Goal: Use online tool/utility: Utilize a website feature to perform a specific function

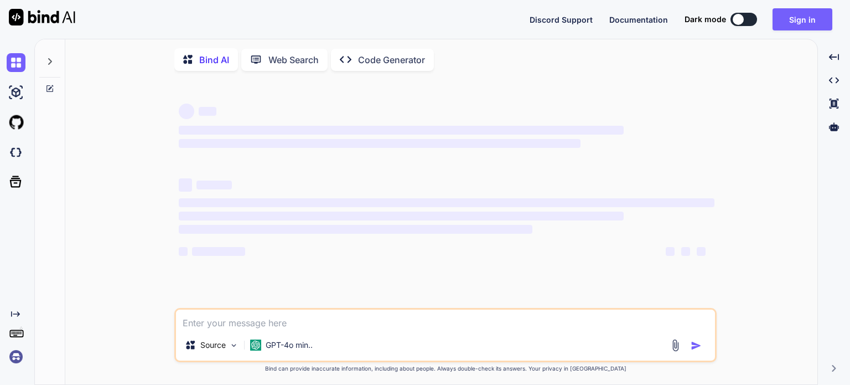
type textarea "x"
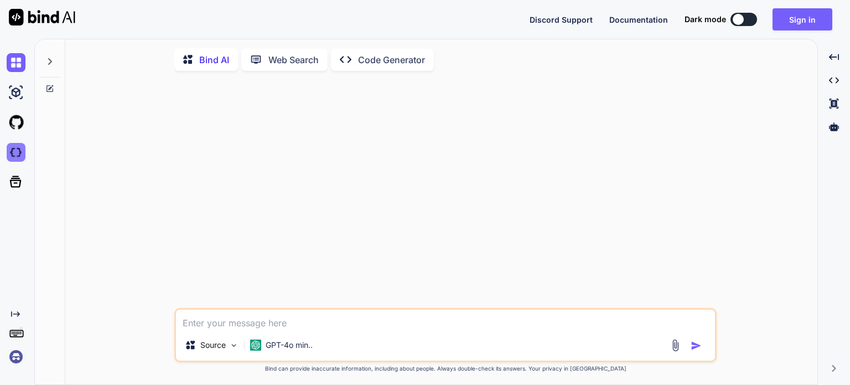
click at [18, 152] on img at bounding box center [16, 152] width 19 height 19
click at [15, 151] on img at bounding box center [16, 152] width 19 height 19
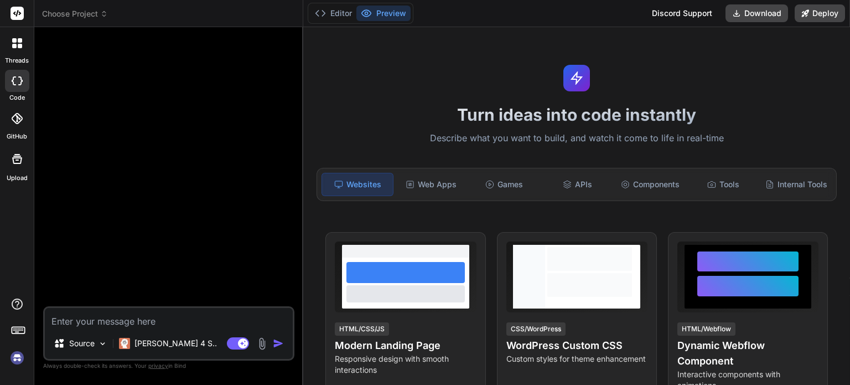
click at [101, 10] on icon at bounding box center [104, 14] width 8 height 8
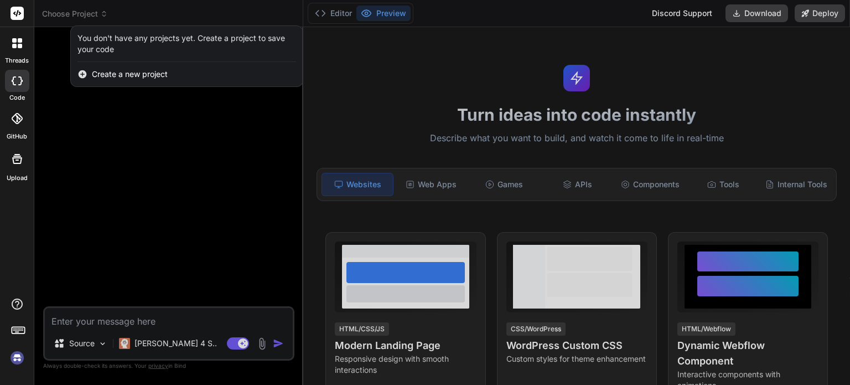
click at [12, 81] on icon at bounding box center [14, 80] width 4 height 9
type textarea "x"
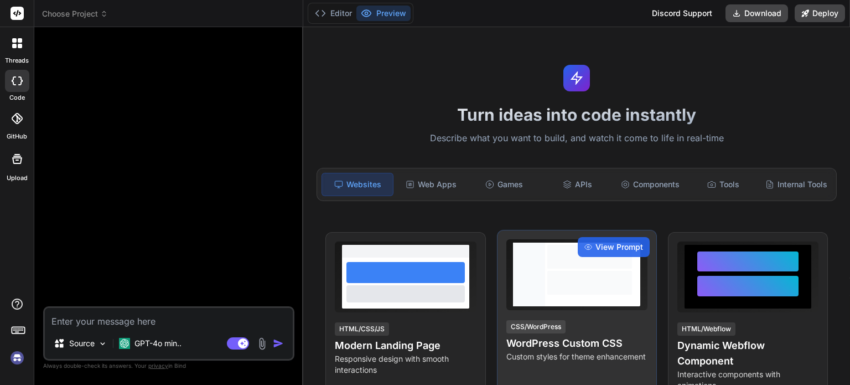
type textarea "x"
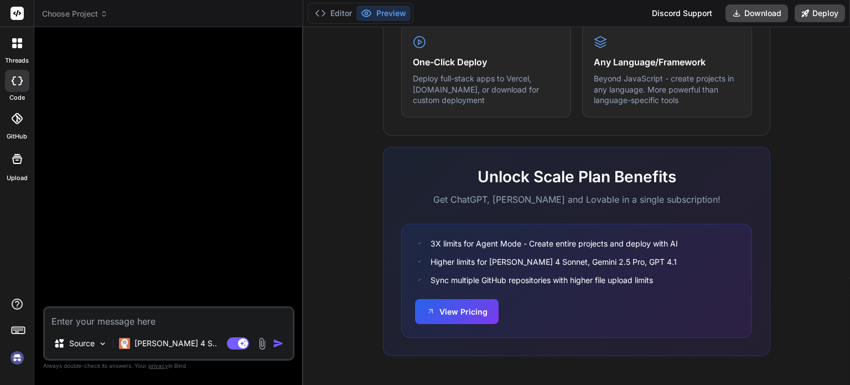
scroll to position [704, 0]
type textarea "x"
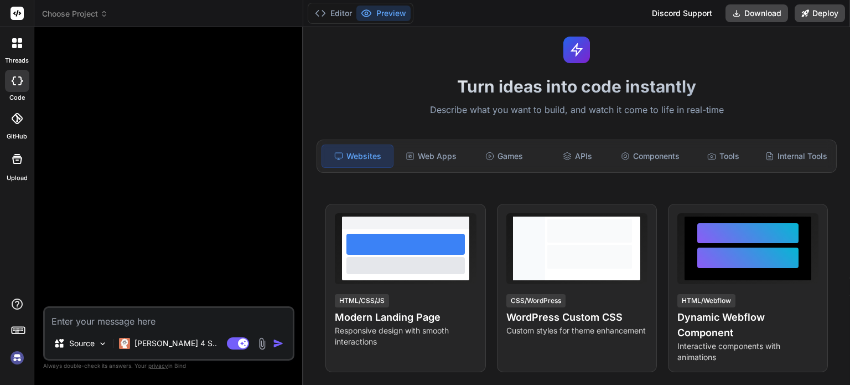
scroll to position [0, 0]
